Goal: Task Accomplishment & Management: Manage account settings

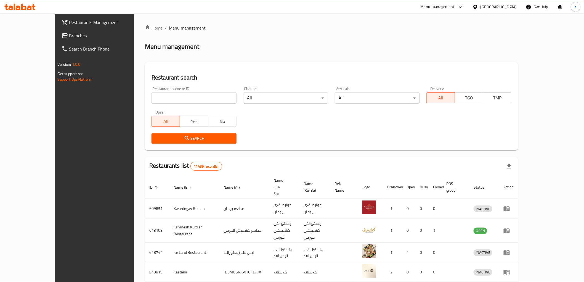
click at [154, 98] on input "search" at bounding box center [193, 97] width 85 height 11
paste input "Fancy Rest & Cafe"
type input "Fancy Rest & Cafe"
click at [187, 135] on span "Search" at bounding box center [194, 138] width 76 height 7
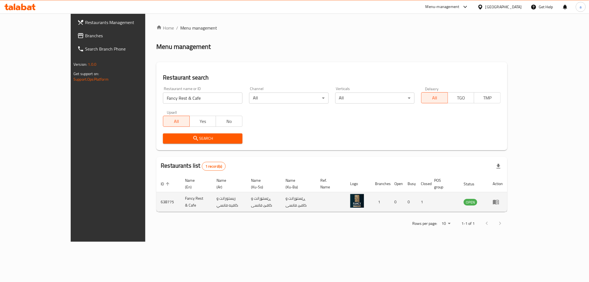
click at [212, 194] on td "ريستورانت و كافيه فانسي" at bounding box center [229, 202] width 34 height 20
click at [499, 200] on icon "enhanced table" at bounding box center [496, 202] width 6 height 5
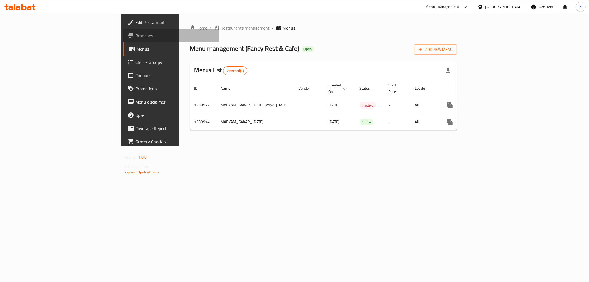
click at [135, 35] on span "Branches" at bounding box center [174, 35] width 79 height 7
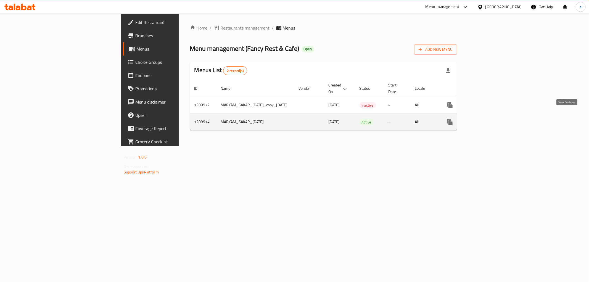
click at [492, 119] on icon "enhanced table" at bounding box center [489, 121] width 5 height 5
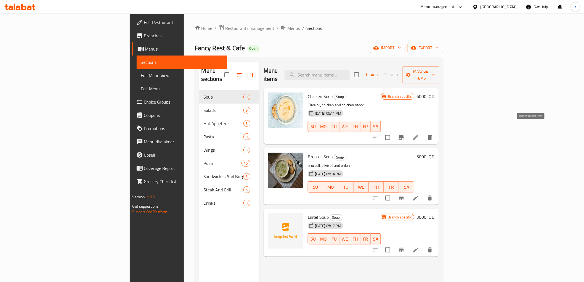
click at [408, 131] on button "Branch-specific-item" at bounding box center [401, 137] width 13 height 13
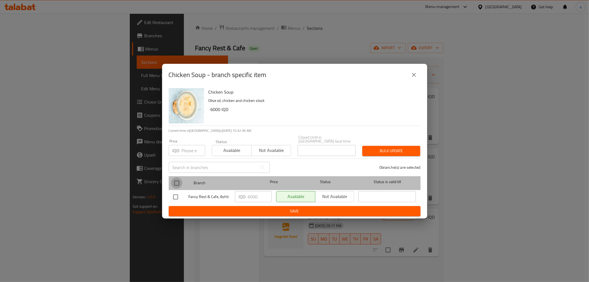
click at [175, 182] on input "checkbox" at bounding box center [177, 183] width 12 height 12
checkbox input "true"
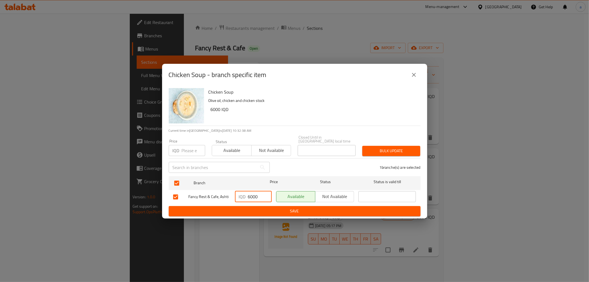
drag, startPoint x: 262, startPoint y: 193, endPoint x: 232, endPoint y: 196, distance: 30.0
click at [232, 196] on div "Fancy Rest & Cafe, Ashti IQD 6000 ​ Available Not available ​" at bounding box center [294, 197] width 247 height 16
click at [303, 208] on span "Save" at bounding box center [294, 211] width 243 height 7
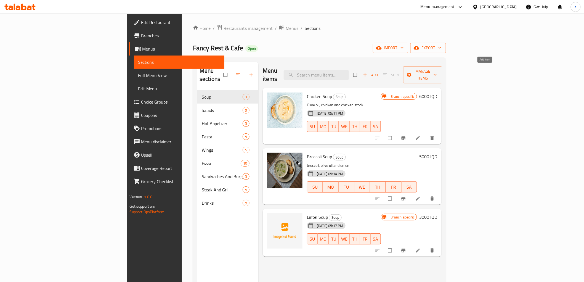
click at [367, 73] on icon "button" at bounding box center [364, 74] width 3 height 3
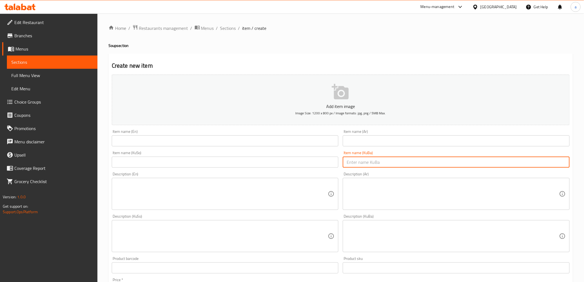
drag, startPoint x: 366, startPoint y: 167, endPoint x: 366, endPoint y: 163, distance: 3.9
click at [366, 163] on input "text" at bounding box center [456, 161] width 227 height 11
paste input "شۆربای قارچک"
type input "شۆربای قارچک"
click at [267, 161] on input "text" at bounding box center [225, 161] width 227 height 11
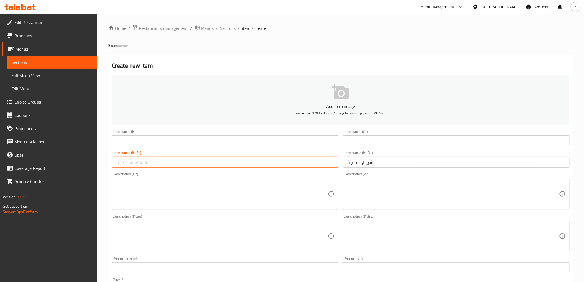
paste input "شۆربای قارچک"
type input "شۆربای قارچک"
click at [355, 137] on input "text" at bounding box center [456, 140] width 227 height 11
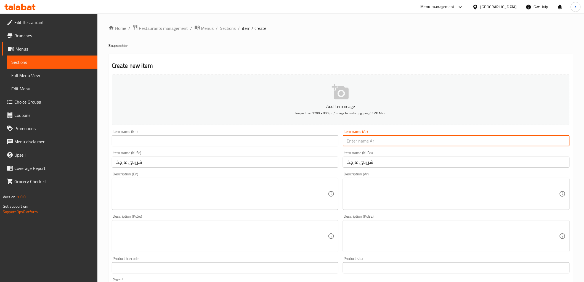
paste input "شوربة فطر"
type input "شوربة فطر"
click at [309, 142] on input "text" at bounding box center [225, 140] width 227 height 11
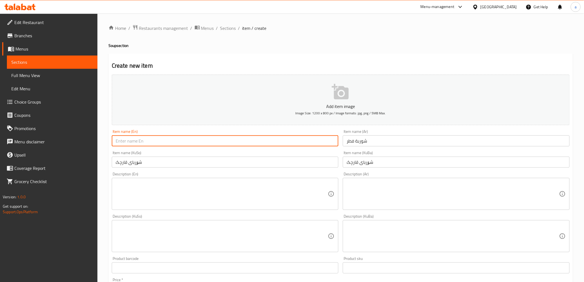
paste input "Mushroom Soup"
type input "Mushroom Soup"
click at [144, 192] on textarea at bounding box center [222, 194] width 212 height 26
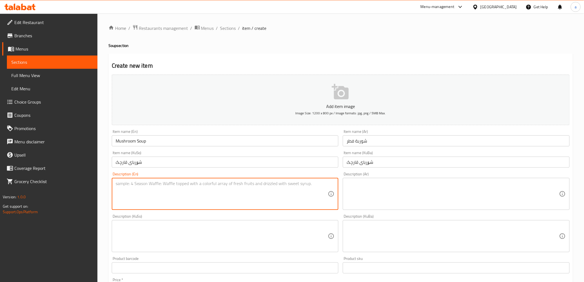
paste textarea "Chicken and mushroom served with bread"
type textarea "Chicken and mushroom served with bread"
click at [364, 189] on textarea at bounding box center [453, 194] width 212 height 26
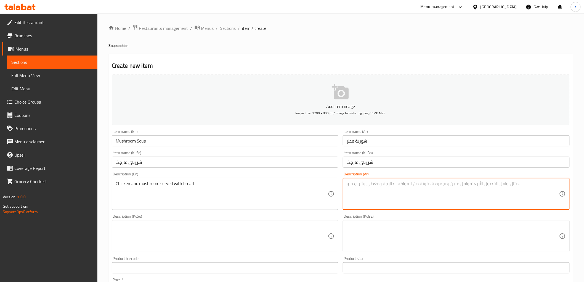
paste textarea "دجاج وفطر يقدم مع خبز"
type textarea "دجاج وفطر يقدم مع خبز"
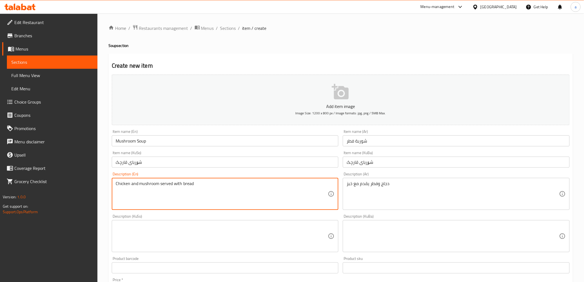
drag, startPoint x: 213, startPoint y: 190, endPoint x: 76, endPoint y: 193, distance: 137.2
paste textarea "c"
type textarea "Chicken and mushroom served with bread"
click at [300, 241] on textarea at bounding box center [222, 236] width 212 height 26
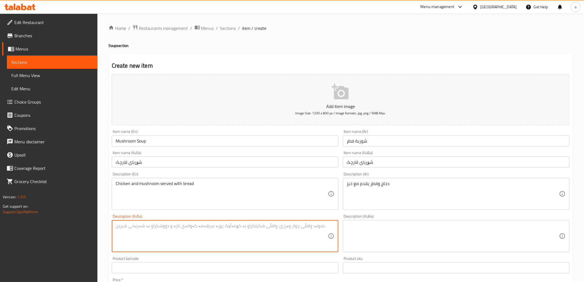
paste textarea "مریشک و قارچک پێشکەش دەکرێت لەگەڵ نان"
type textarea "مریشک و قارچک پێشکەش دەکرێت لەگەڵ نان"
click at [411, 237] on textarea at bounding box center [453, 236] width 212 height 26
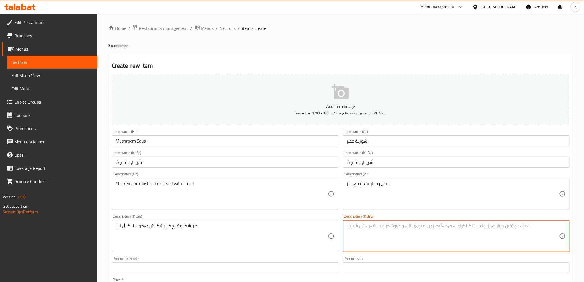
paste textarea "مریشک و قارچک پێشکەش دەکرێت لەگەڵ نان"
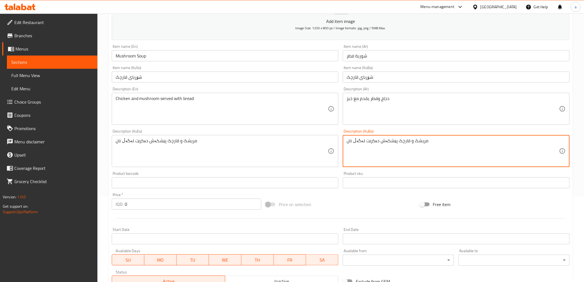
scroll to position [92, 0]
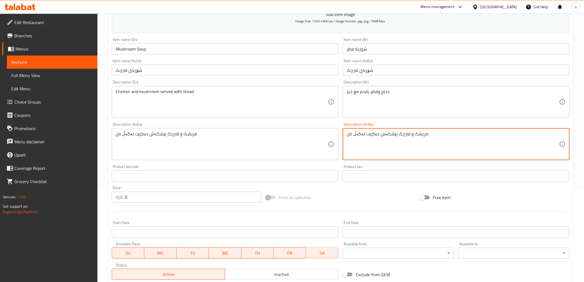
drag, startPoint x: 450, startPoint y: 144, endPoint x: 332, endPoint y: 148, distance: 117.9
click at [318, 155] on div "Add item image Image Size: 1200 x 800 px / Image formats: jpg, png / 5MB Max. I…" at bounding box center [341, 130] width 462 height 301
type textarea "مریشک و قارچک پێشکەش دەکرێت لەگەڵ نان"
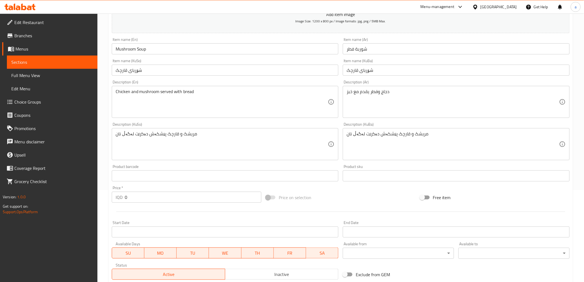
drag, startPoint x: 179, startPoint y: 206, endPoint x: 177, endPoint y: 202, distance: 4.7
click at [177, 203] on div "Add item image Image Size: 1200 x 800 px / Image formats: jpg, png / 5MB Max. I…" at bounding box center [341, 130] width 462 height 301
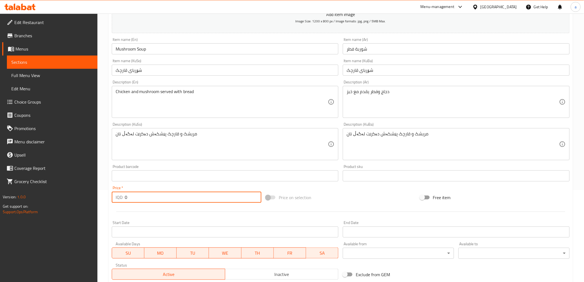
drag, startPoint x: 177, startPoint y: 200, endPoint x: 101, endPoint y: 194, distance: 75.6
click at [101, 194] on div "Home / Restaurants management / Menus / Sections / item / create Soup section C…" at bounding box center [340, 142] width 486 height 440
paste input "600"
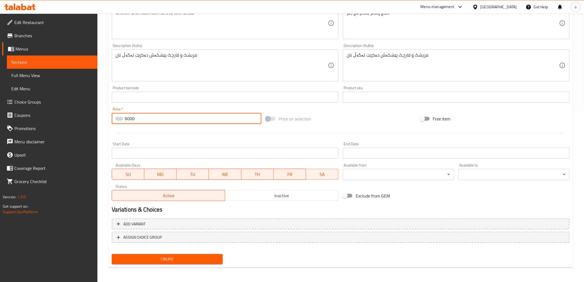
type input "6000"
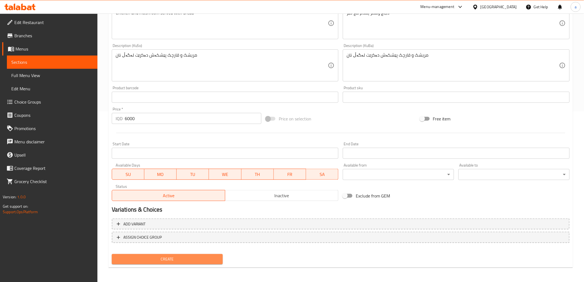
click at [171, 257] on span "Create" at bounding box center [167, 259] width 102 height 7
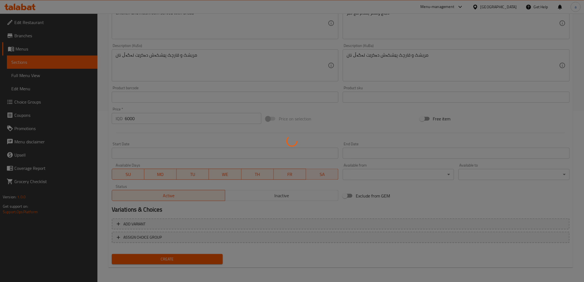
type input "0"
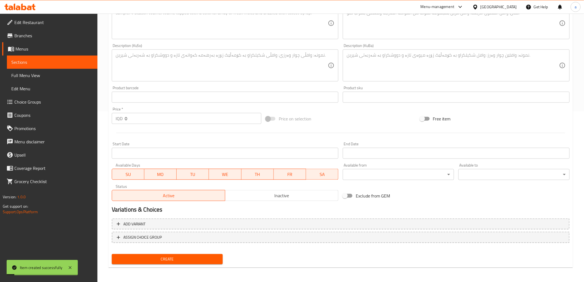
scroll to position [0, 0]
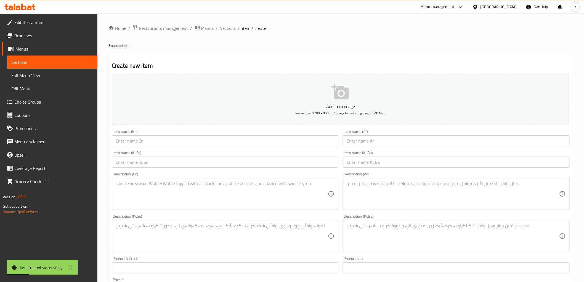
click at [143, 230] on textarea at bounding box center [222, 236] width 212 height 26
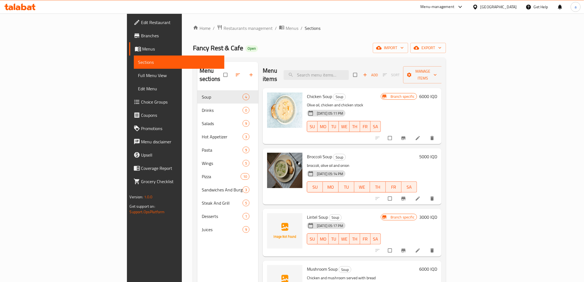
scroll to position [77, 0]
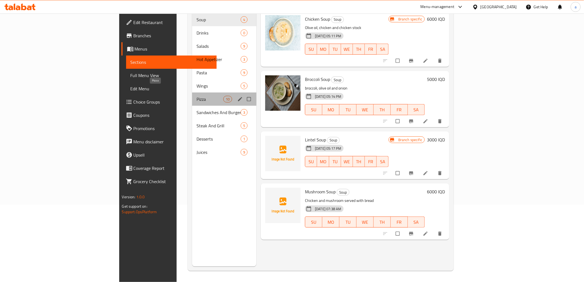
click at [196, 96] on span "Pizza" at bounding box center [209, 99] width 27 height 7
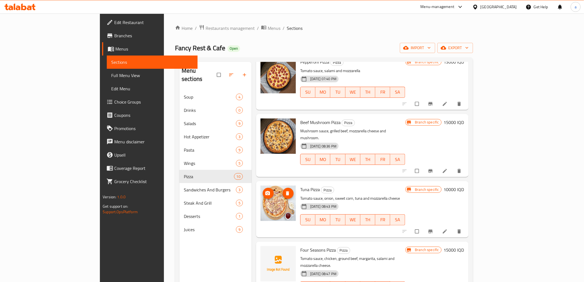
scroll to position [77, 0]
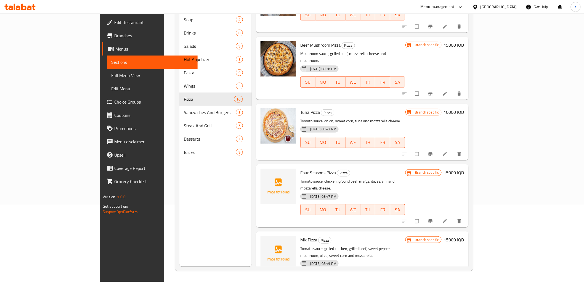
click at [484, 145] on div "Home / Restaurants management / Menus / Sections Fancy Rest & Cafe Open import …" at bounding box center [324, 108] width 320 height 345
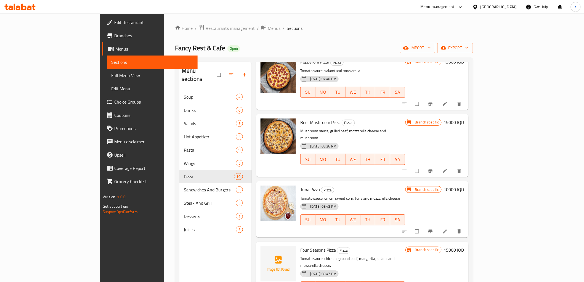
scroll to position [0, 0]
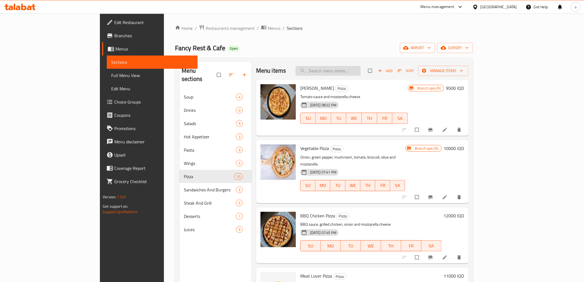
click at [361, 67] on input "search" at bounding box center [328, 71] width 65 height 10
paste input "Chicken Pizza"
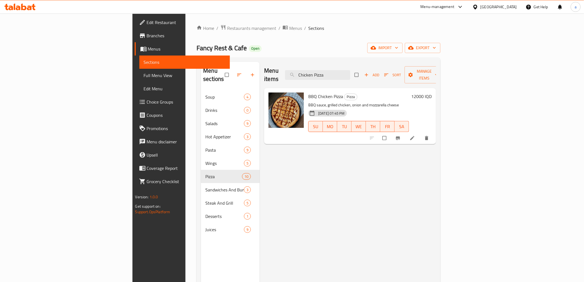
drag, startPoint x: 378, startPoint y: 73, endPoint x: 286, endPoint y: 79, distance: 91.8
click at [286, 79] on div "Menu items Chicken Pizza Add Sort Manage items" at bounding box center [350, 75] width 172 height 26
paste input "Beef"
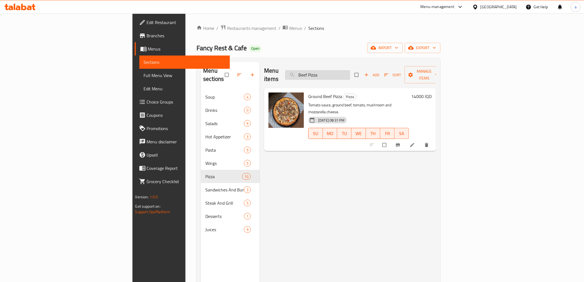
click at [350, 70] on input "Beef Pizza" at bounding box center [317, 75] width 65 height 10
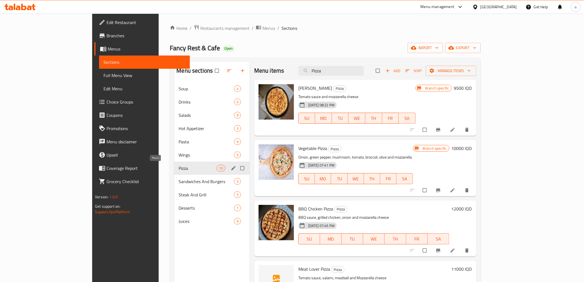
type input "Pizza"
click at [183, 165] on span "Pizza" at bounding box center [198, 168] width 38 height 7
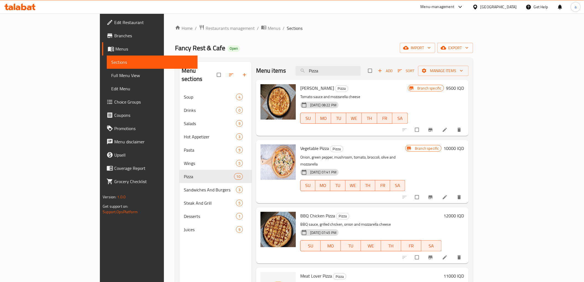
click at [433, 132] on icon "Branch-specific-item" at bounding box center [431, 130] width 6 height 6
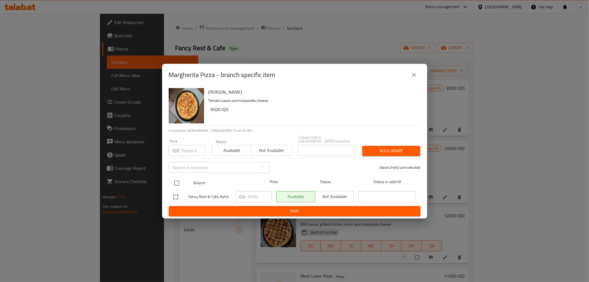
click at [175, 180] on input "checkbox" at bounding box center [177, 183] width 12 height 12
checkbox input "true"
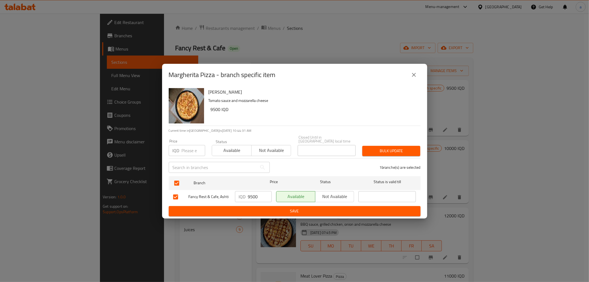
click at [256, 195] on input "9500" at bounding box center [260, 196] width 24 height 11
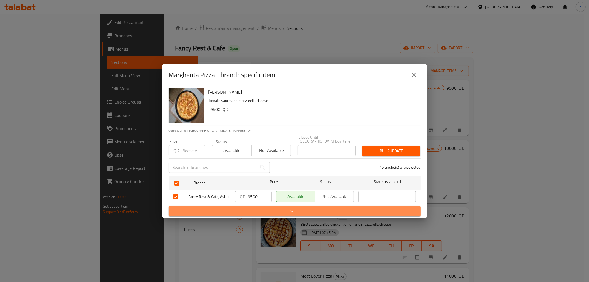
click at [288, 208] on span "Save" at bounding box center [294, 211] width 243 height 7
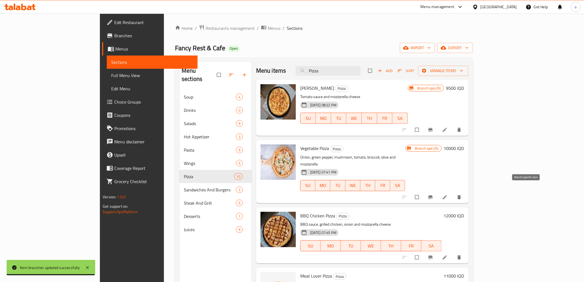
click at [433, 194] on icon "Branch-specific-item" at bounding box center [431, 197] width 6 height 6
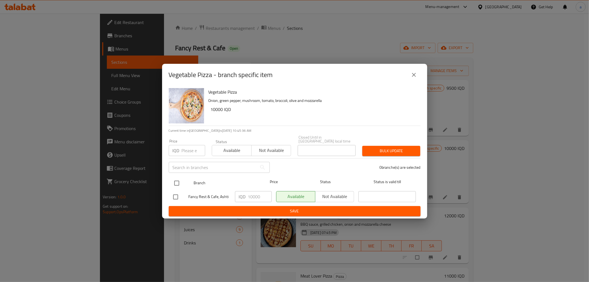
click at [178, 180] on input "checkbox" at bounding box center [177, 183] width 12 height 12
checkbox input "true"
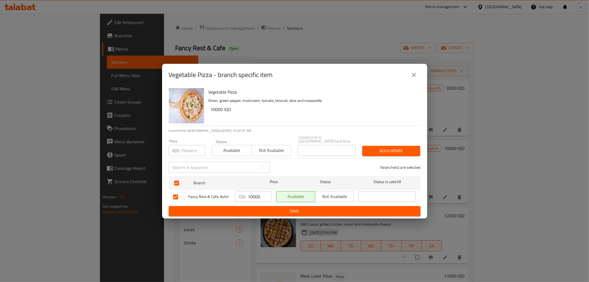
click at [246, 196] on div "IQD 10000 ​" at bounding box center [253, 196] width 37 height 11
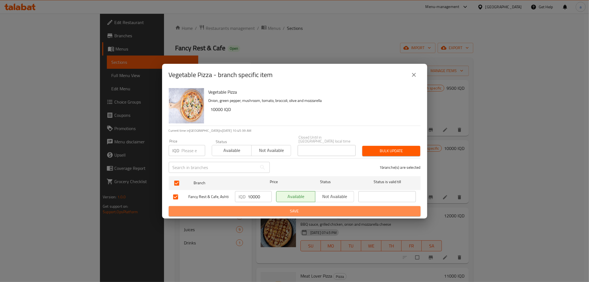
click at [309, 208] on span "Save" at bounding box center [294, 211] width 243 height 7
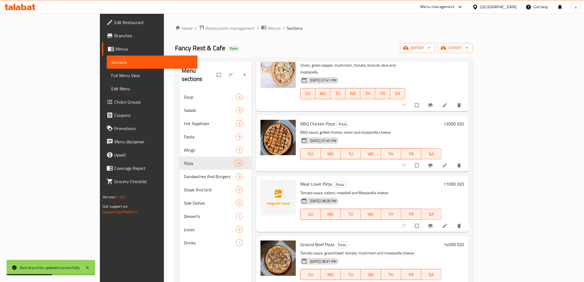
scroll to position [184, 0]
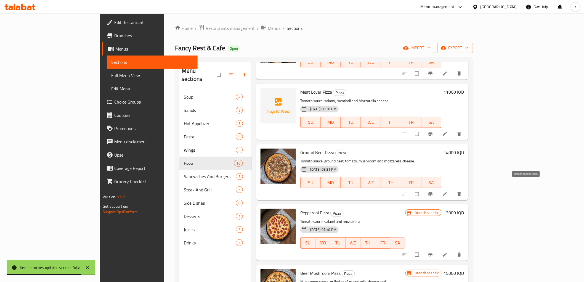
click at [433, 191] on icon "Branch-specific-item" at bounding box center [431, 194] width 6 height 6
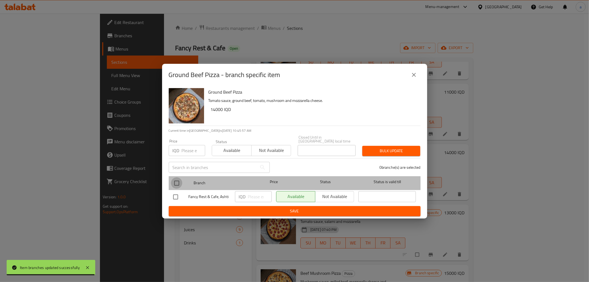
click at [178, 180] on input "checkbox" at bounding box center [177, 183] width 12 height 12
checkbox input "true"
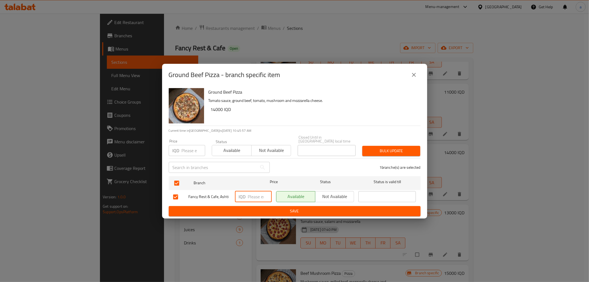
click at [249, 198] on input "number" at bounding box center [260, 196] width 24 height 11
paste input "13000"
type input "13000"
click at [215, 94] on h6 "Ground Beef Pizza" at bounding box center [312, 92] width 208 height 8
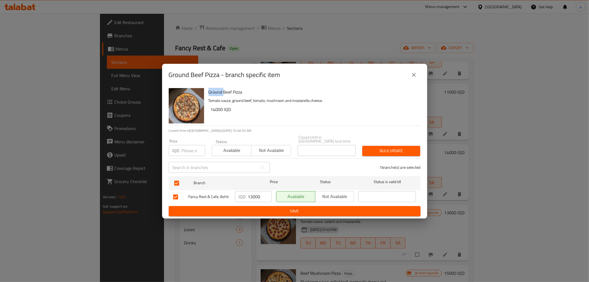
copy h6 "Ground"
click at [278, 211] on span "Save" at bounding box center [294, 211] width 243 height 7
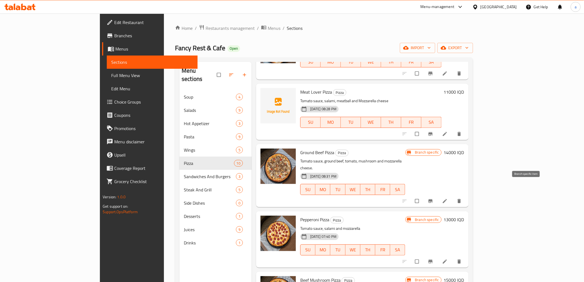
click at [432, 199] on icon "Branch-specific-item" at bounding box center [430, 201] width 4 height 4
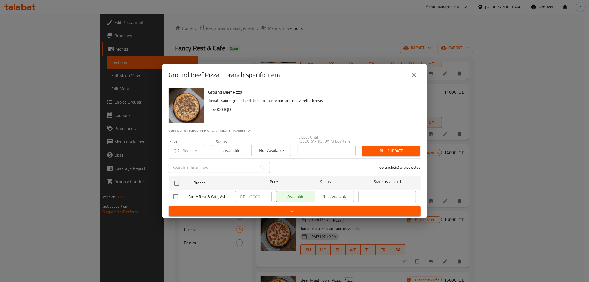
click at [418, 75] on button "close" at bounding box center [413, 74] width 13 height 13
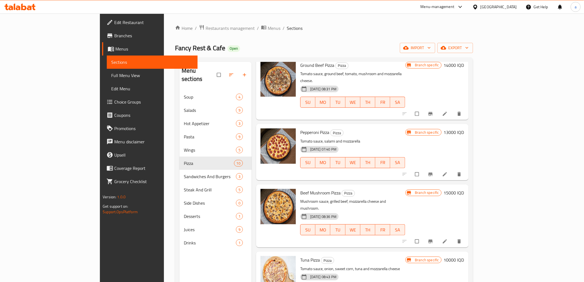
scroll to position [276, 0]
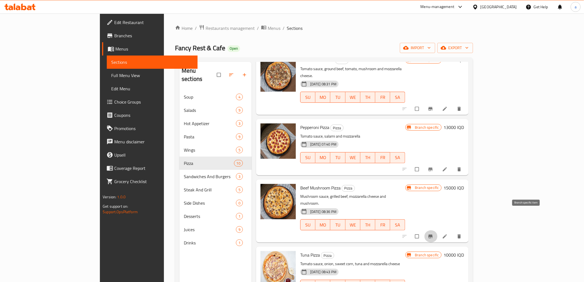
click at [432, 234] on icon "Branch-specific-item" at bounding box center [430, 236] width 4 height 4
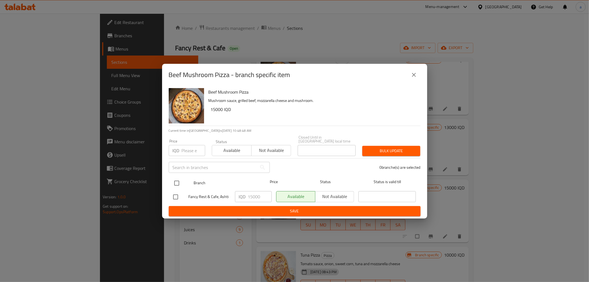
click at [177, 180] on input "checkbox" at bounding box center [177, 183] width 12 height 12
checkbox input "true"
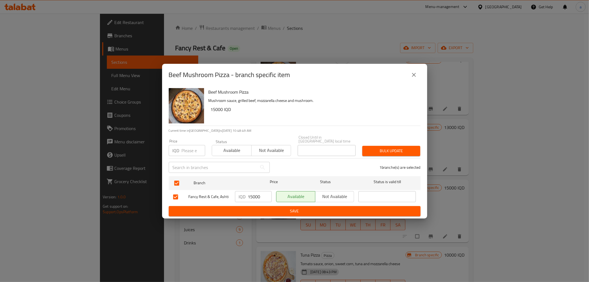
click at [252, 197] on input "15000" at bounding box center [260, 196] width 24 height 11
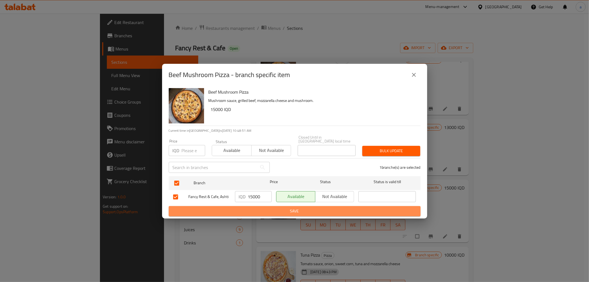
click at [288, 208] on span "Save" at bounding box center [294, 211] width 243 height 7
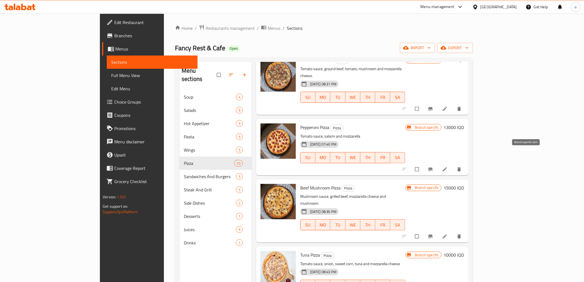
click at [438, 163] on button "Branch-specific-item" at bounding box center [430, 169] width 13 height 12
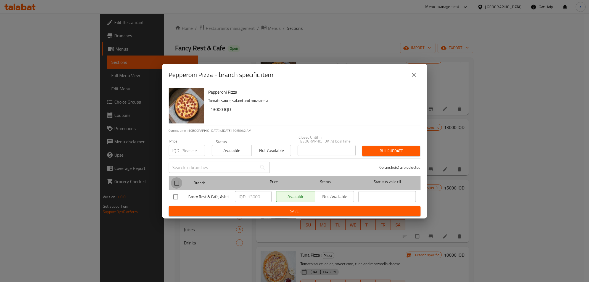
click at [178, 180] on input "checkbox" at bounding box center [177, 183] width 12 height 12
checkbox input "true"
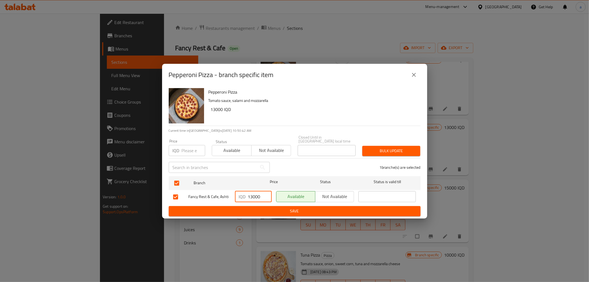
click at [254, 194] on input "13000" at bounding box center [260, 196] width 24 height 11
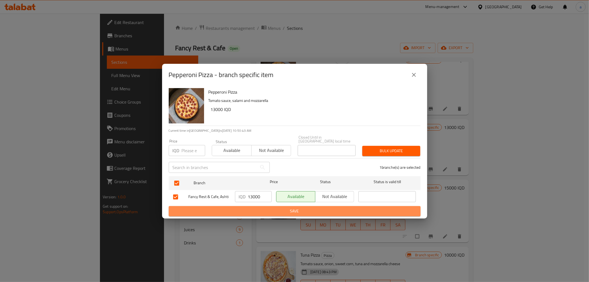
click at [284, 209] on span "Save" at bounding box center [294, 211] width 243 height 7
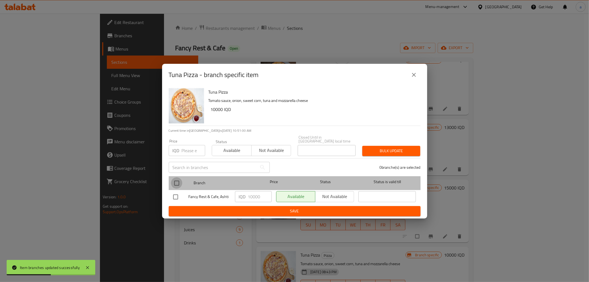
click at [177, 182] on input "checkbox" at bounding box center [177, 183] width 12 height 12
checkbox input "true"
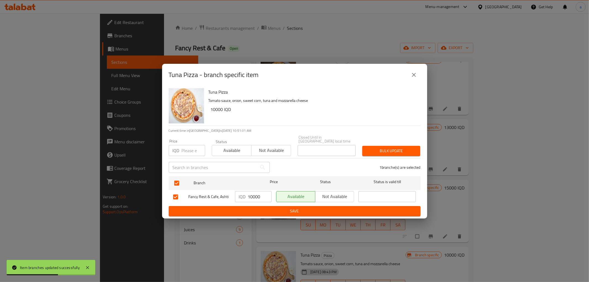
click at [250, 194] on input "10000" at bounding box center [260, 196] width 24 height 11
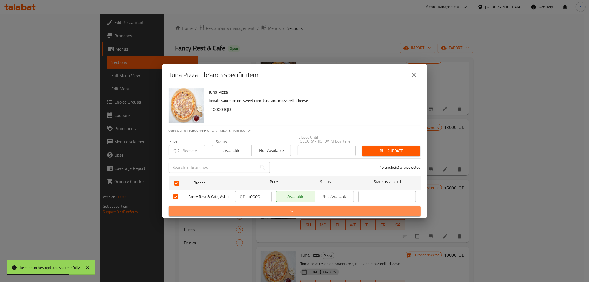
click at [275, 208] on span "Save" at bounding box center [294, 211] width 243 height 7
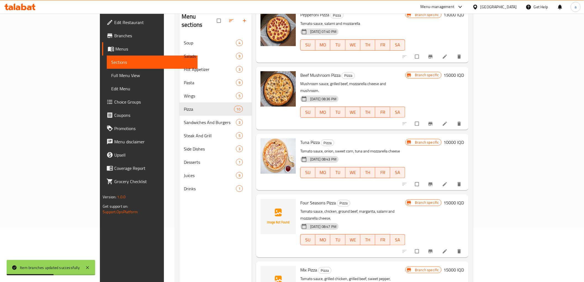
scroll to position [77, 0]
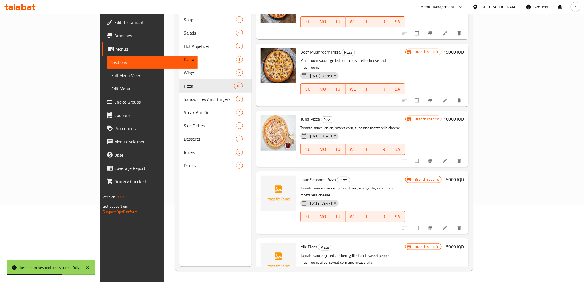
click at [432, 226] on icon "Branch-specific-item" at bounding box center [430, 228] width 4 height 4
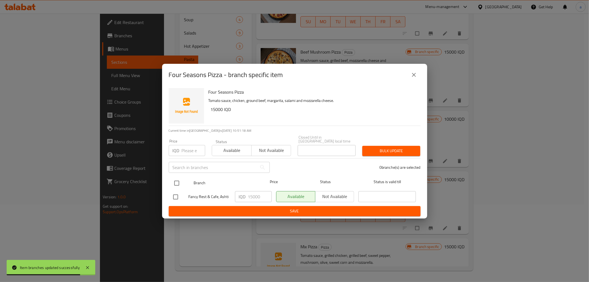
click at [180, 181] on input "checkbox" at bounding box center [177, 183] width 12 height 12
checkbox input "true"
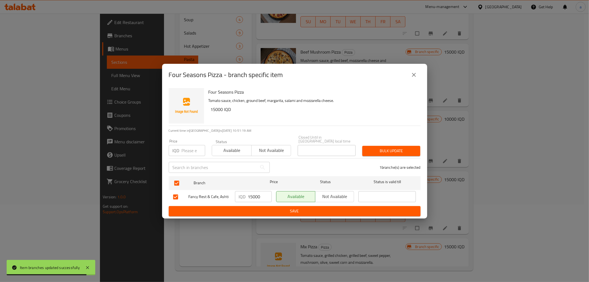
click at [253, 195] on input "15000" at bounding box center [260, 196] width 24 height 11
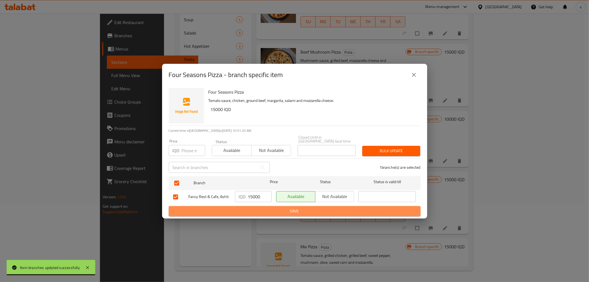
click at [264, 208] on span "Save" at bounding box center [294, 211] width 243 height 7
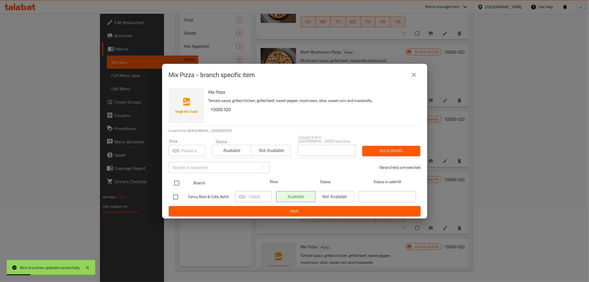
click at [175, 181] on input "checkbox" at bounding box center [177, 183] width 12 height 12
checkbox input "true"
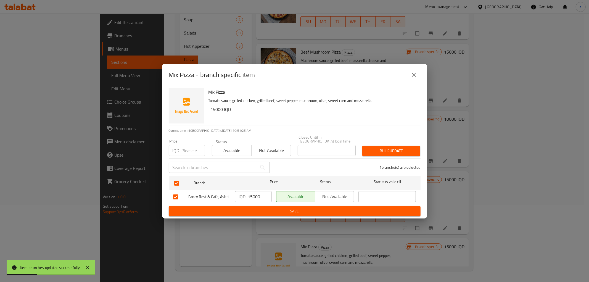
click at [251, 194] on input "15000" at bounding box center [260, 196] width 24 height 11
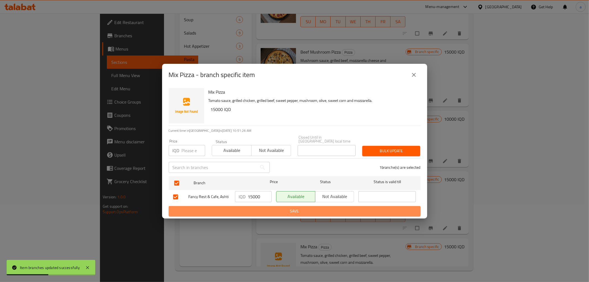
click at [284, 208] on span "Save" at bounding box center [294, 211] width 243 height 7
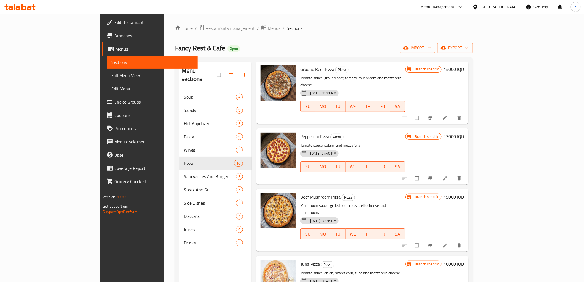
scroll to position [276, 0]
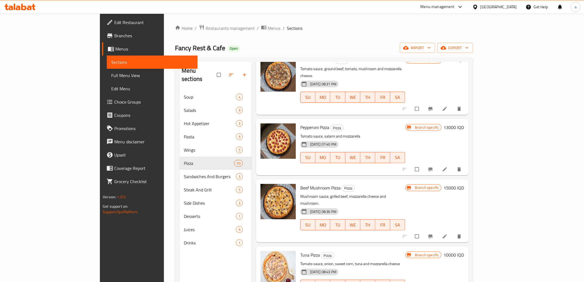
click at [111, 72] on span "Full Menu View" at bounding box center [152, 75] width 82 height 7
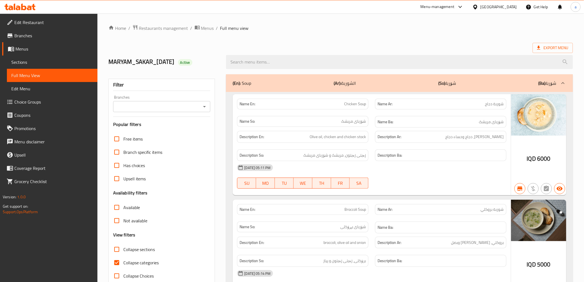
click at [203, 109] on icon "Open" at bounding box center [204, 106] width 7 height 7
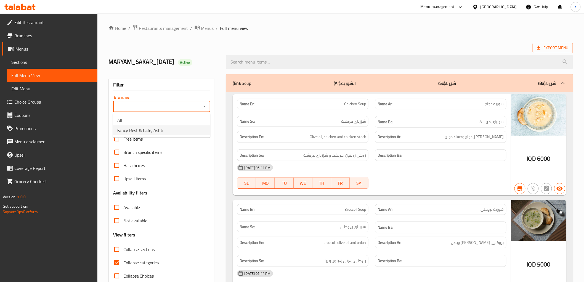
click at [182, 128] on li "Fancy Rest & Cafe, Ashti" at bounding box center [161, 130] width 97 height 10
type input "Fancy Rest & Cafe, Ashti"
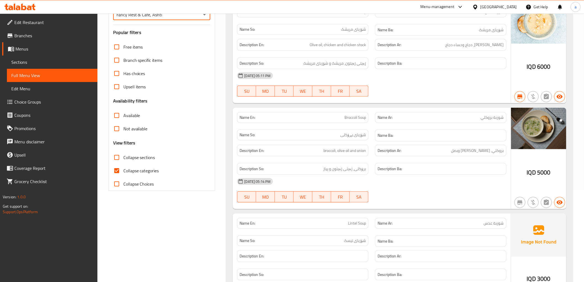
click at [146, 169] on span "Collapse categories" at bounding box center [141, 170] width 36 height 7
click at [123, 169] on input "Collapse categories" at bounding box center [116, 170] width 13 height 13
checkbox input "false"
click at [142, 158] on span "Collapse sections" at bounding box center [139, 157] width 32 height 7
click at [123, 158] on input "Collapse sections" at bounding box center [116, 157] width 13 height 13
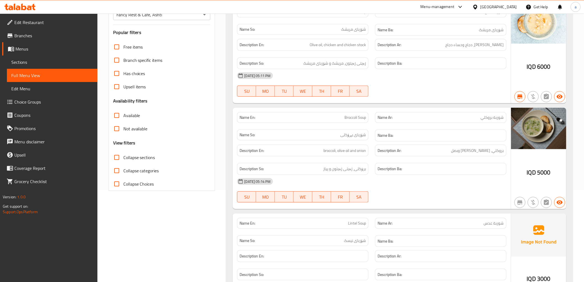
checkbox input "true"
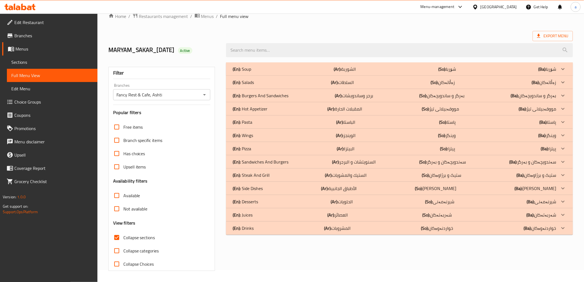
scroll to position [12, 0]
click at [371, 71] on div "(En): Soup (Ar): الشوربة (So): شۆربا (Ba): شۆربا" at bounding box center [394, 69] width 323 height 7
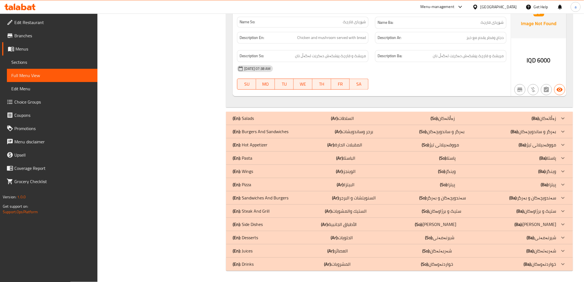
scroll to position [416, 0]
click at [453, 184] on p "(So): پیتزا" at bounding box center [447, 184] width 15 height 7
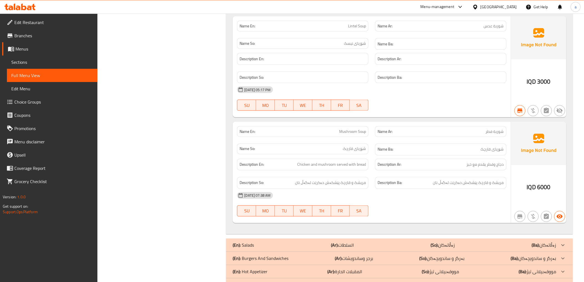
scroll to position [0, 0]
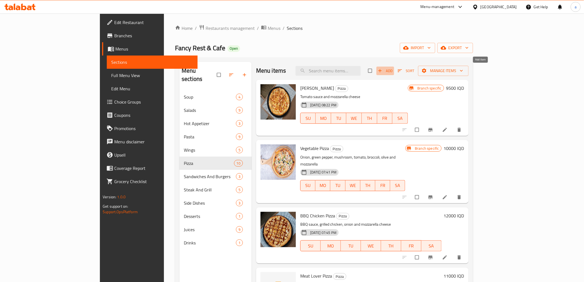
click at [384, 70] on span "button" at bounding box center [380, 71] width 7 height 6
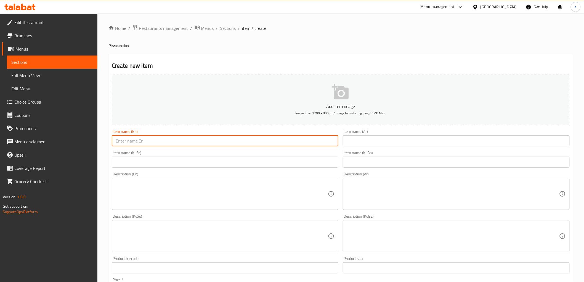
click at [290, 143] on input "text" at bounding box center [225, 140] width 227 height 11
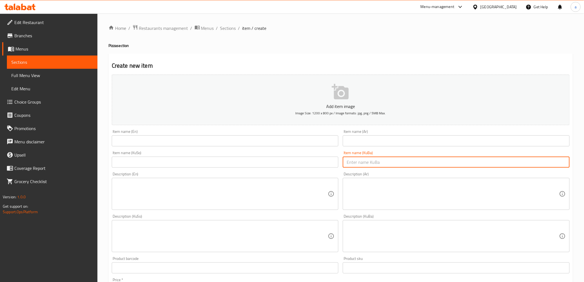
click at [394, 160] on input "text" at bounding box center [456, 161] width 227 height 11
paste input "پیتزای مریشک"
type input "پیتزای مریشک"
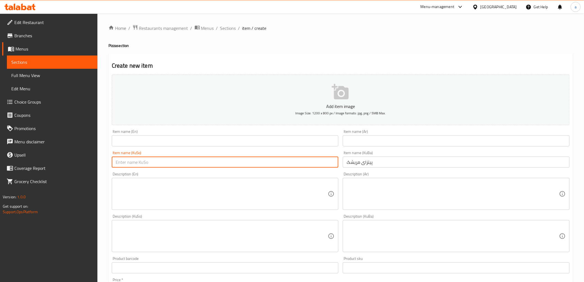
click at [306, 159] on input "text" at bounding box center [225, 161] width 227 height 11
paste input "پیتزای مریشک"
type input "پیتزای مریشک"
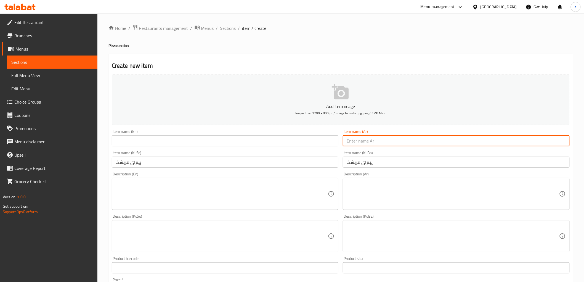
click at [376, 141] on input "text" at bounding box center [456, 140] width 227 height 11
paste input "بيتزا دجاج"
drag, startPoint x: 381, startPoint y: 139, endPoint x: 394, endPoint y: 158, distance: 23.3
click at [338, 143] on div "Add item image Image Size: 1200 x 800 px / Image formats: jpg, png / 5MB Max. I…" at bounding box center [341, 222] width 462 height 301
type input "بيتزا دجاج"
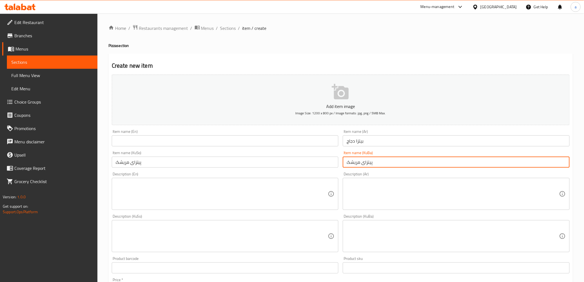
drag, startPoint x: 396, startPoint y: 164, endPoint x: 332, endPoint y: 161, distance: 63.8
click at [332, 161] on div "Add item image Image Size: 1200 x 800 px / Image formats: jpg, png / 5MB Max. I…" at bounding box center [341, 222] width 462 height 301
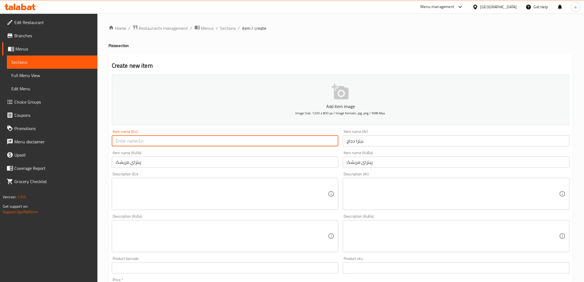
click at [325, 144] on input "text" at bounding box center [225, 140] width 227 height 11
paste input "Chicken Pizza"
drag, startPoint x: 152, startPoint y: 142, endPoint x: 125, endPoint y: 142, distance: 27.6
click at [125, 142] on input "Chicken Pizza" at bounding box center [225, 140] width 227 height 11
paste input "text"
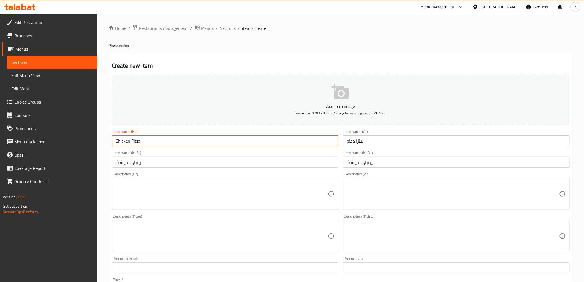
drag, startPoint x: 147, startPoint y: 140, endPoint x: 175, endPoint y: 143, distance: 28.3
click at [100, 140] on div "Home / Restaurants management / Menus / Sections / item / create Pizza section …" at bounding box center [340, 234] width 486 height 440
click at [175, 145] on input "Chicken Pizza" at bounding box center [225, 140] width 227 height 11
type input "Chicken Pizza"
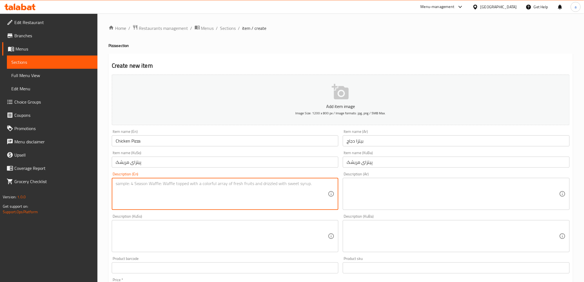
click at [167, 194] on textarea at bounding box center [222, 194] width 212 height 26
drag, startPoint x: 167, startPoint y: 194, endPoint x: 123, endPoint y: 186, distance: 44.8
click at [123, 186] on textarea at bounding box center [222, 194] width 212 height 26
paste textarea "Pizza crust, tomato sauce, mozzarella cheese, chicken, olives and bell pepper"
type textarea "Pizza crust, tomato sauce, mozzarella cheese, chicken, olives and bell pepper"
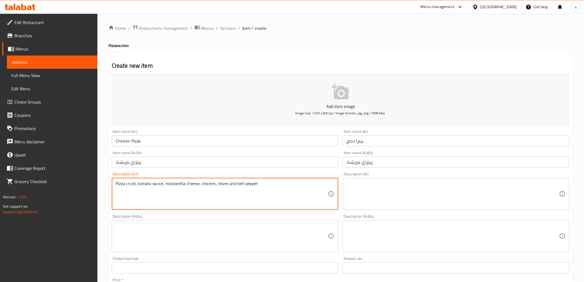
click at [382, 186] on textarea at bounding box center [453, 194] width 212 height 26
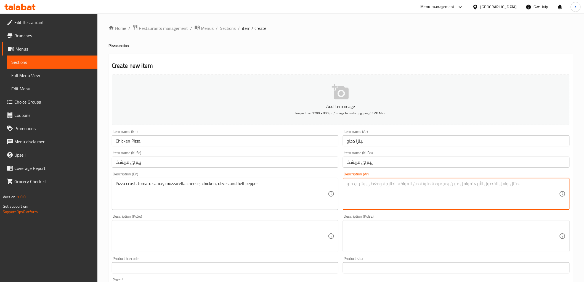
paste textarea "عجينة بيتزا، صوص طماطم، جبنة موزاريلا، دجاج، زيتون وفلفل حلو"
type textarea "عجينة بيتزا، صوص طماطم، جبنة موزاريلا، دجاج، زيتون وفلفل حلو"
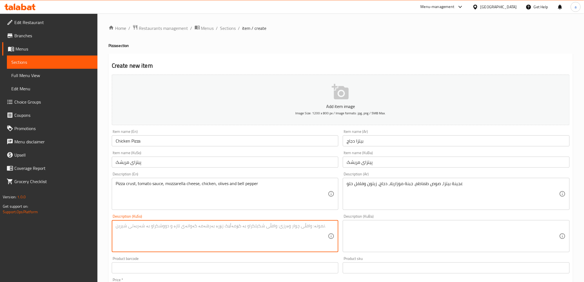
click at [264, 230] on textarea at bounding box center [222, 236] width 212 height 26
paste textarea "هەویری پیتزا، ساسی تەماتە، پەنیری مۆزارێلا، مریشک، زەیتون و بیبەری شیرین"
type textarea "هەویری پیتزا، ساسی تەماتە، پەنیری مۆزارێلا، مریشک، زەیتون و بیبەری شیرین"
click at [398, 230] on textarea at bounding box center [453, 236] width 212 height 26
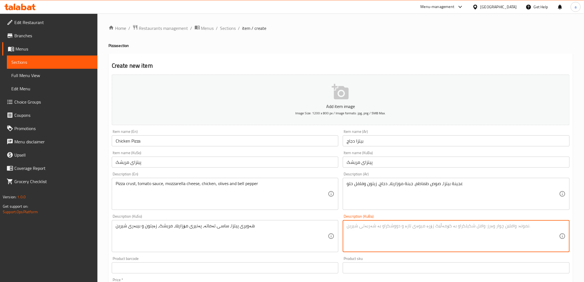
paste textarea "هەویری پیتزا، ساسی تەماتە، پەنیری مۆزارێلا، مریشک، زەیتون و بیبەری شیرین"
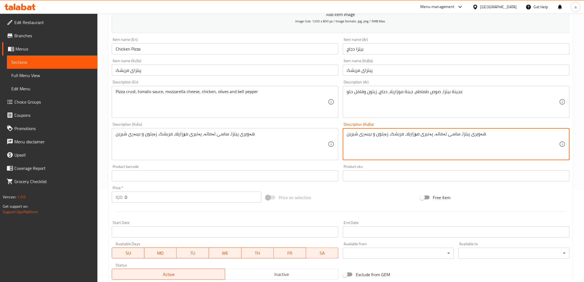
type textarea "هەویری پیتزا، ساسی تەماتە، پەنیری مۆزارێلا، مریشک، زەیتون و بیبەری شیرین"
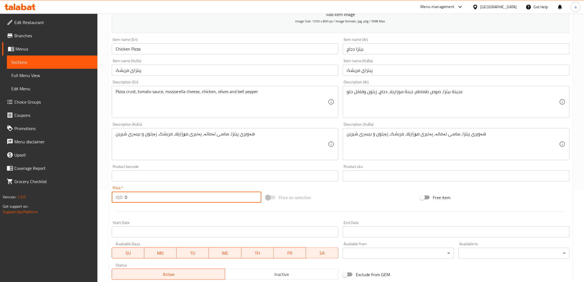
drag, startPoint x: 204, startPoint y: 195, endPoint x: 70, endPoint y: 200, distance: 134.2
click at [70, 200] on div "Edit Restaurant Branches Menus Sections Full Menu View Edit Menu Choice Groups …" at bounding box center [292, 142] width 584 height 440
paste input "1300"
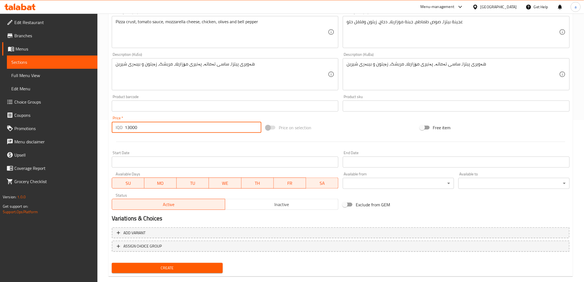
scroll to position [171, 0]
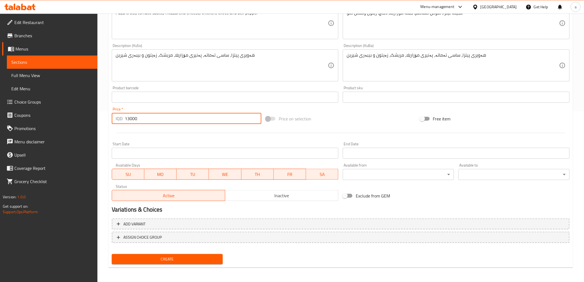
type input "13000"
click at [187, 259] on span "Create" at bounding box center [167, 259] width 102 height 7
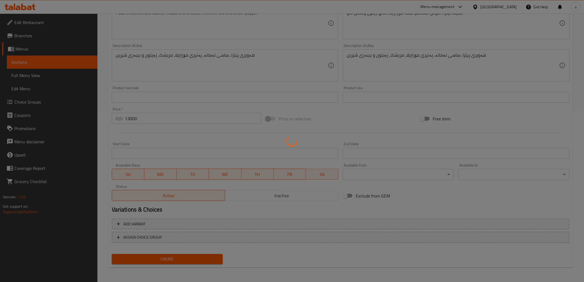
type input "0"
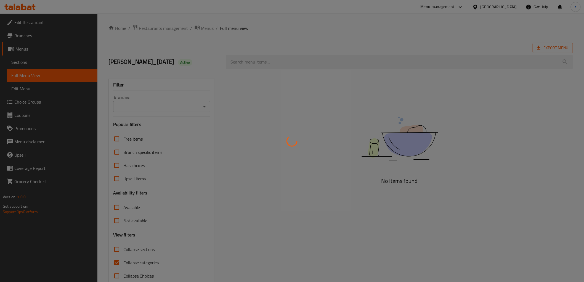
click at [205, 107] on div at bounding box center [292, 141] width 584 height 282
click at [115, 261] on div at bounding box center [292, 141] width 584 height 282
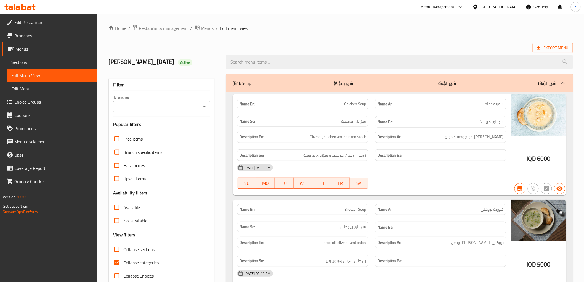
click at [204, 105] on icon "Open" at bounding box center [204, 106] width 7 height 7
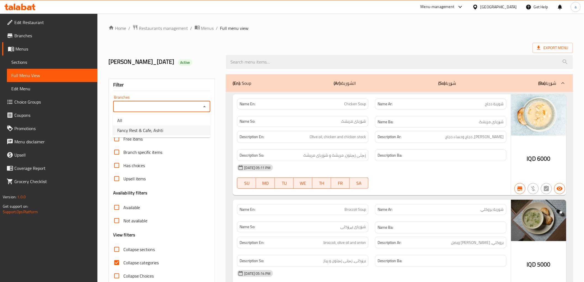
click at [179, 132] on li "Fancy Rest & Cafe, Ashti" at bounding box center [161, 130] width 97 height 10
type input "Fancy Rest & Cafe, Ashti"
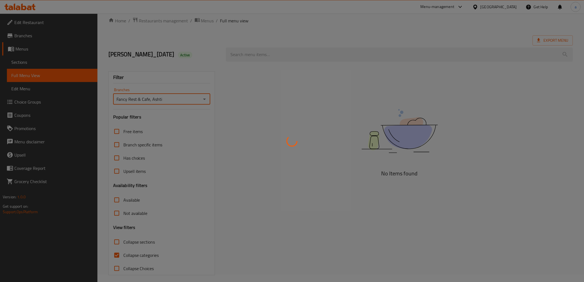
scroll to position [12, 0]
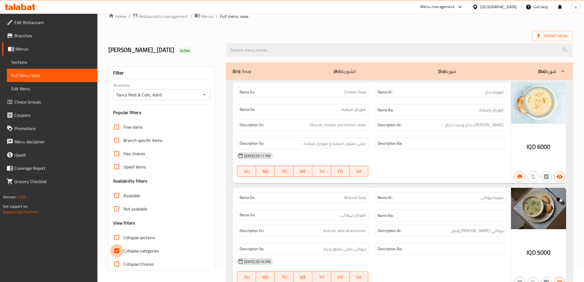
click at [117, 247] on input "Collapse categories" at bounding box center [116, 250] width 13 height 13
checkbox input "false"
click at [117, 239] on input "Collapse sections" at bounding box center [116, 237] width 13 height 13
checkbox input "true"
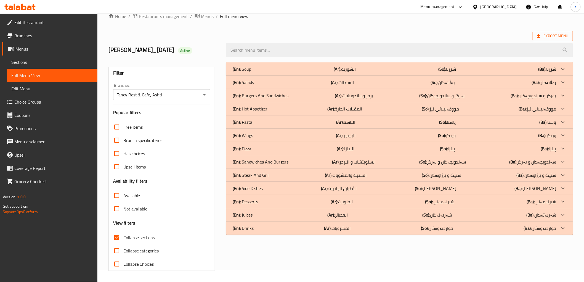
click at [353, 148] on p "(Ar): البيتزا" at bounding box center [346, 148] width 18 height 7
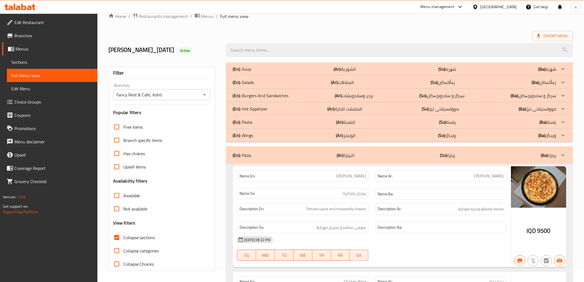
click at [365, 68] on div "(En): Soup (Ar): الشوربة (So): شۆربا (Ba): شۆربا" at bounding box center [394, 69] width 323 height 7
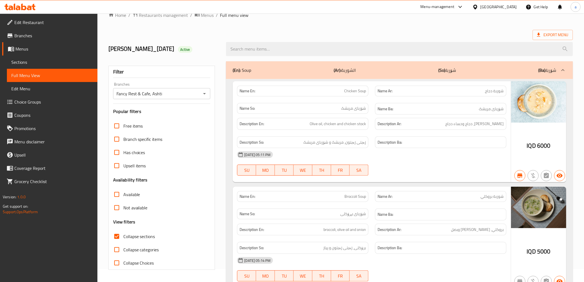
scroll to position [0, 0]
